Goal: Task Accomplishment & Management: Manage account settings

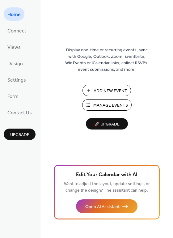
click at [97, 88] on span "Add New Event" at bounding box center [110, 91] width 34 height 6
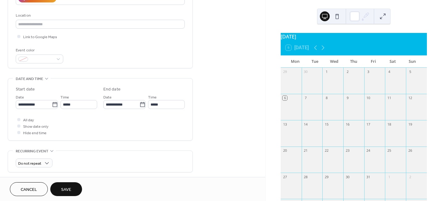
scroll to position [123, 0]
type input "**********"
click at [77, 104] on input "*****" at bounding box center [78, 103] width 37 height 9
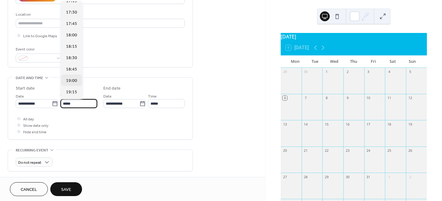
scroll to position [795, 0]
click at [73, 77] on span "19:00" at bounding box center [71, 80] width 11 height 6
type input "*****"
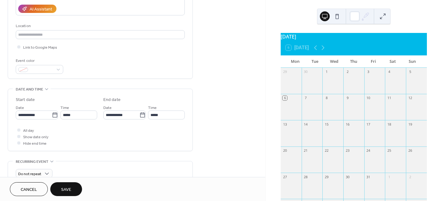
scroll to position [111, 0]
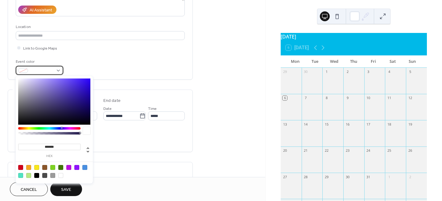
click at [58, 70] on div at bounding box center [40, 70] width 48 height 9
type input "**"
click at [69, 132] on div at bounding box center [49, 133] width 60 height 2
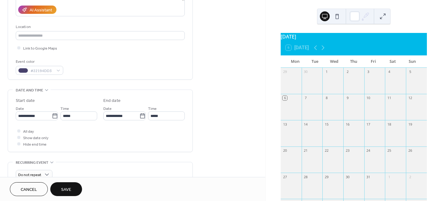
click at [63, 191] on span "Save" at bounding box center [66, 190] width 10 height 6
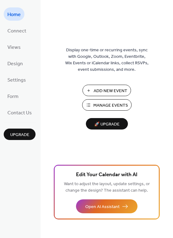
click at [102, 106] on span "Manage Events" at bounding box center [110, 105] width 35 height 6
click at [102, 103] on span "Manage Events" at bounding box center [110, 105] width 35 height 6
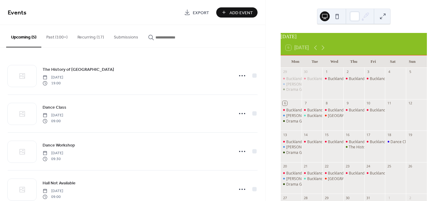
click at [89, 38] on button "Recurring (17)" at bounding box center [91, 36] width 36 height 22
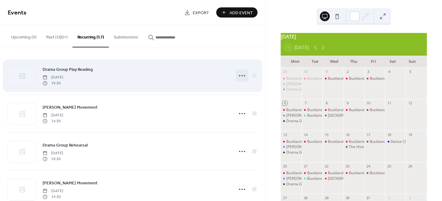
click at [240, 77] on icon at bounding box center [242, 76] width 10 height 10
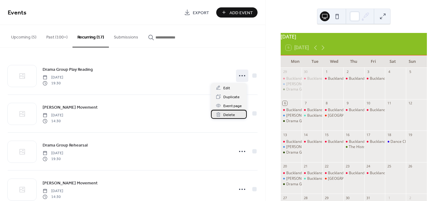
click at [230, 115] on span "Delete" at bounding box center [229, 115] width 12 height 6
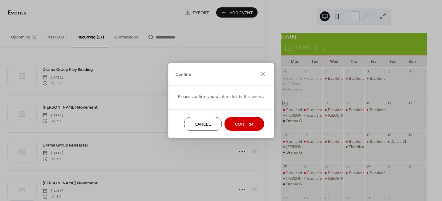
click at [235, 124] on span "Confirm" at bounding box center [244, 124] width 18 height 6
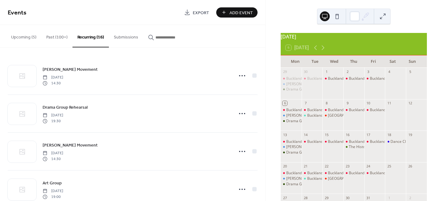
click at [48, 36] on button "Past (100+)" at bounding box center [56, 36] width 31 height 22
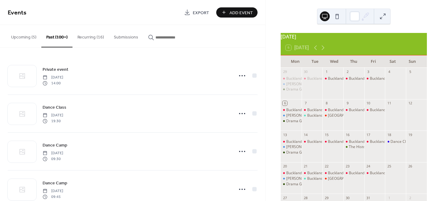
click at [88, 39] on button "Recurring (16)" at bounding box center [91, 36] width 36 height 22
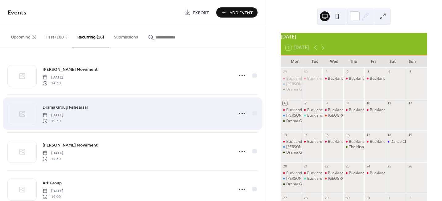
click at [94, 102] on div "Drama Group Rehearsal Thursday, January 2, 2025 19:30" at bounding box center [133, 114] width 250 height 38
click at [237, 116] on icon at bounding box center [242, 114] width 10 height 10
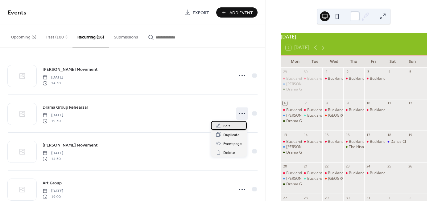
click at [230, 124] on div "Edit" at bounding box center [229, 125] width 36 height 9
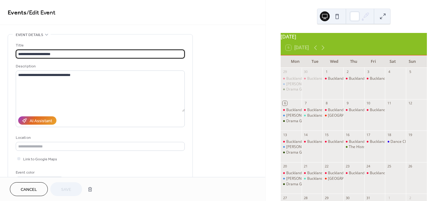
type input "**********"
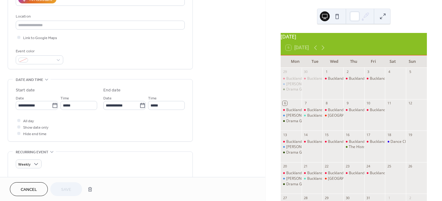
scroll to position [123, 0]
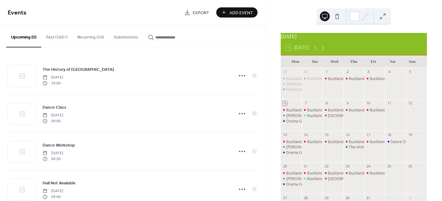
click at [87, 40] on button "Recurring (16)" at bounding box center [91, 36] width 36 height 22
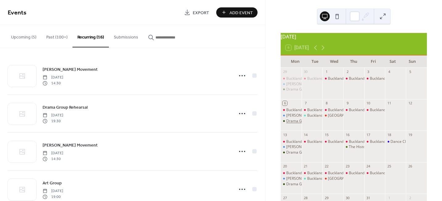
click at [295, 124] on div "Drama Group Rehearsal" at bounding box center [307, 121] width 42 height 5
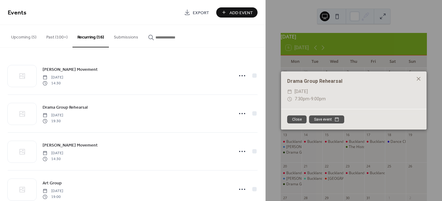
click at [295, 119] on button "Close" at bounding box center [296, 120] width 19 height 8
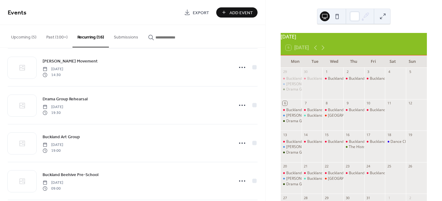
scroll to position [401, 0]
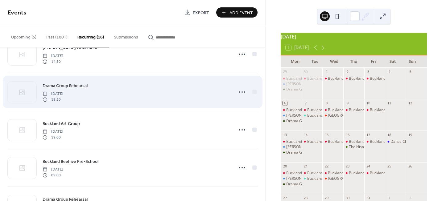
click at [108, 95] on div "Drama Group Rehearsal Monday, September 8, 2025 19:30" at bounding box center [136, 92] width 187 height 20
click at [239, 92] on circle at bounding box center [239, 92] width 1 height 1
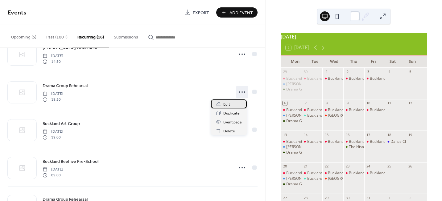
click at [230, 104] on span "Edit" at bounding box center [226, 105] width 7 height 6
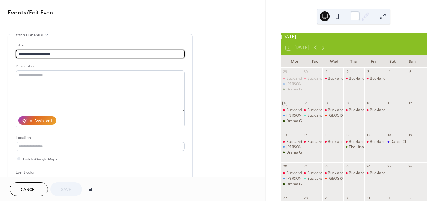
type input "**********"
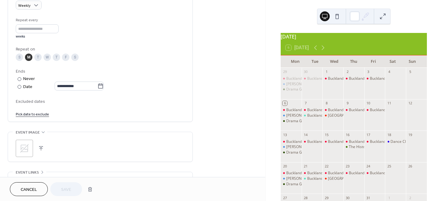
scroll to position [309, 0]
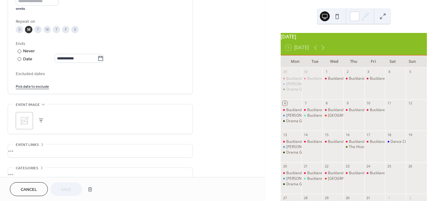
click at [37, 87] on link "Pick date to exclude" at bounding box center [32, 86] width 33 height 6
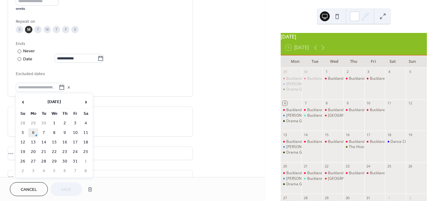
click at [33, 133] on td "6" at bounding box center [33, 133] width 10 height 9
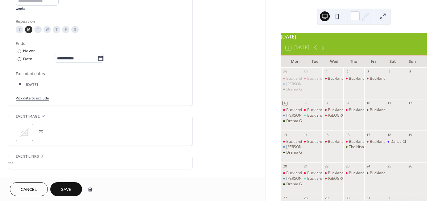
click at [60, 190] on button "Save" at bounding box center [66, 190] width 32 height 14
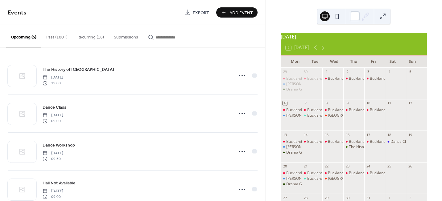
click at [89, 36] on button "Recurring (16)" at bounding box center [91, 36] width 36 height 22
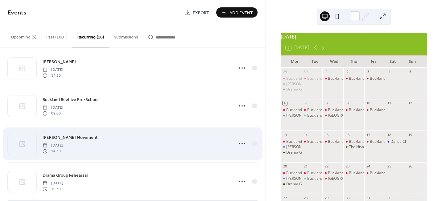
scroll to position [339, 0]
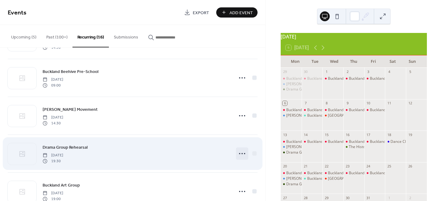
click at [239, 153] on icon at bounding box center [242, 154] width 10 height 10
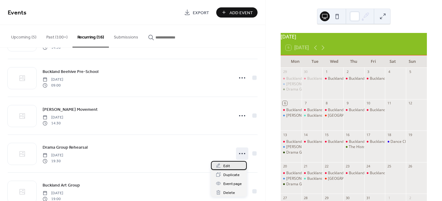
click at [230, 165] on span "Edit" at bounding box center [226, 166] width 7 height 6
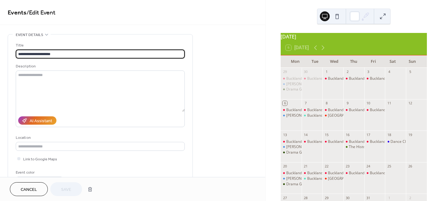
type input "**********"
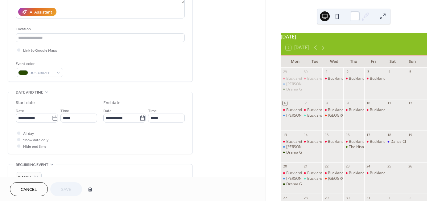
scroll to position [123, 0]
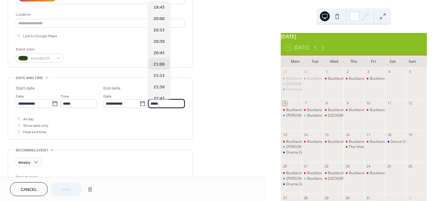
click at [174, 103] on input "*****" at bounding box center [166, 103] width 37 height 9
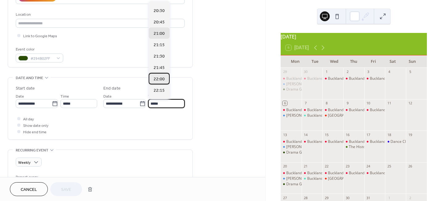
click at [157, 80] on span "22:00" at bounding box center [159, 79] width 11 height 6
type input "*****"
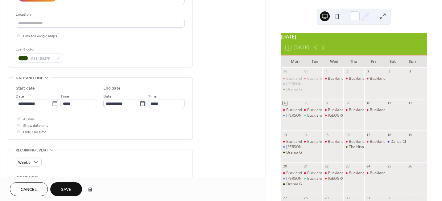
click at [67, 189] on span "Save" at bounding box center [66, 190] width 10 height 6
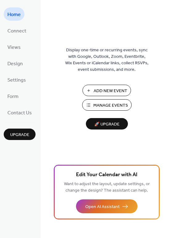
click at [90, 90] on button "Add New Event" at bounding box center [106, 90] width 48 height 11
click at [103, 106] on span "Manage Events" at bounding box center [110, 105] width 35 height 6
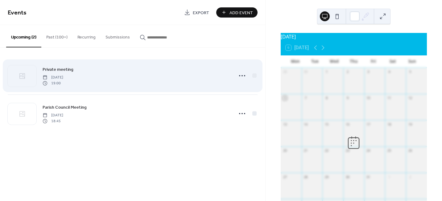
click at [63, 81] on span "19:00" at bounding box center [53, 84] width 21 height 6
click at [244, 73] on icon at bounding box center [242, 76] width 10 height 10
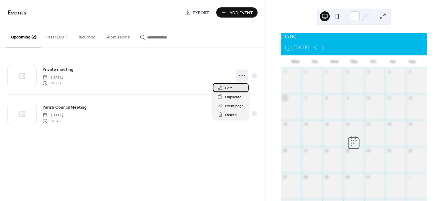
click at [237, 85] on div "Edit" at bounding box center [231, 87] width 36 height 9
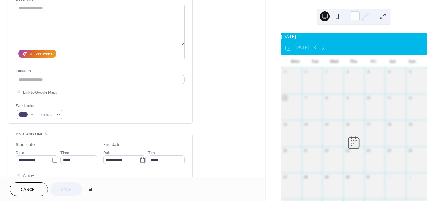
scroll to position [93, 0]
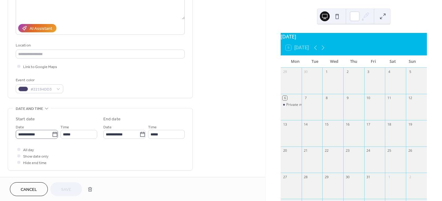
click at [54, 131] on body "**********" at bounding box center [221, 100] width 442 height 201
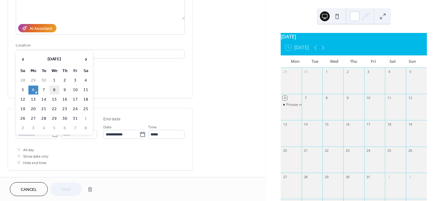
click at [56, 90] on td "8" at bounding box center [54, 90] width 10 height 9
type input "**********"
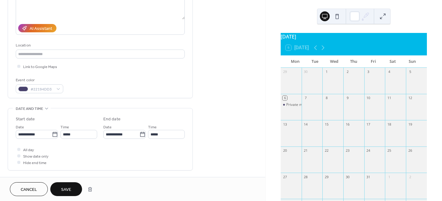
click at [63, 189] on span "Save" at bounding box center [66, 190] width 10 height 6
